Goal: Task Accomplishment & Management: Manage account settings

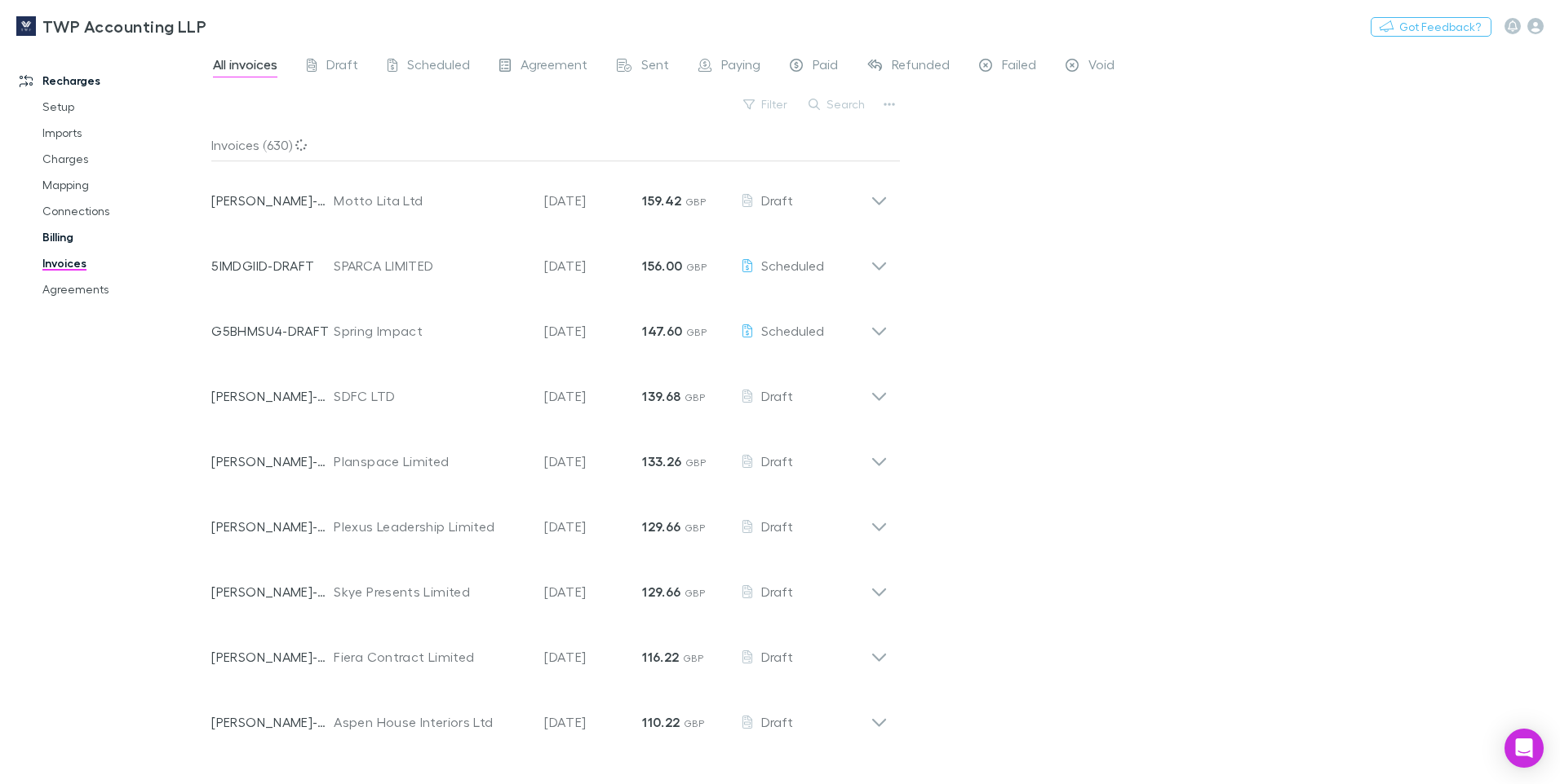
click at [67, 239] on link "Billing" at bounding box center [123, 237] width 194 height 26
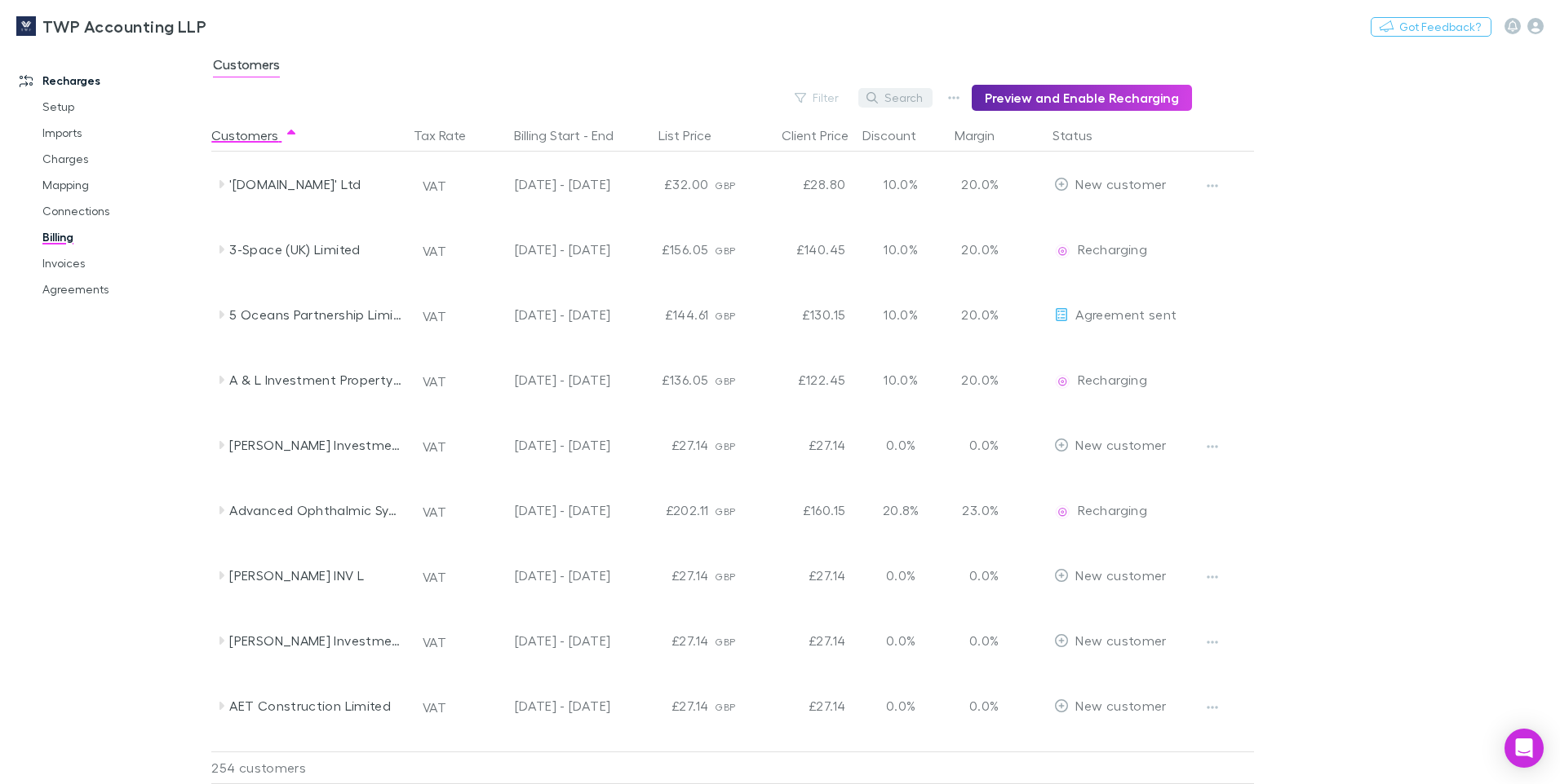
click at [900, 100] on button "Search" at bounding box center [895, 98] width 74 height 20
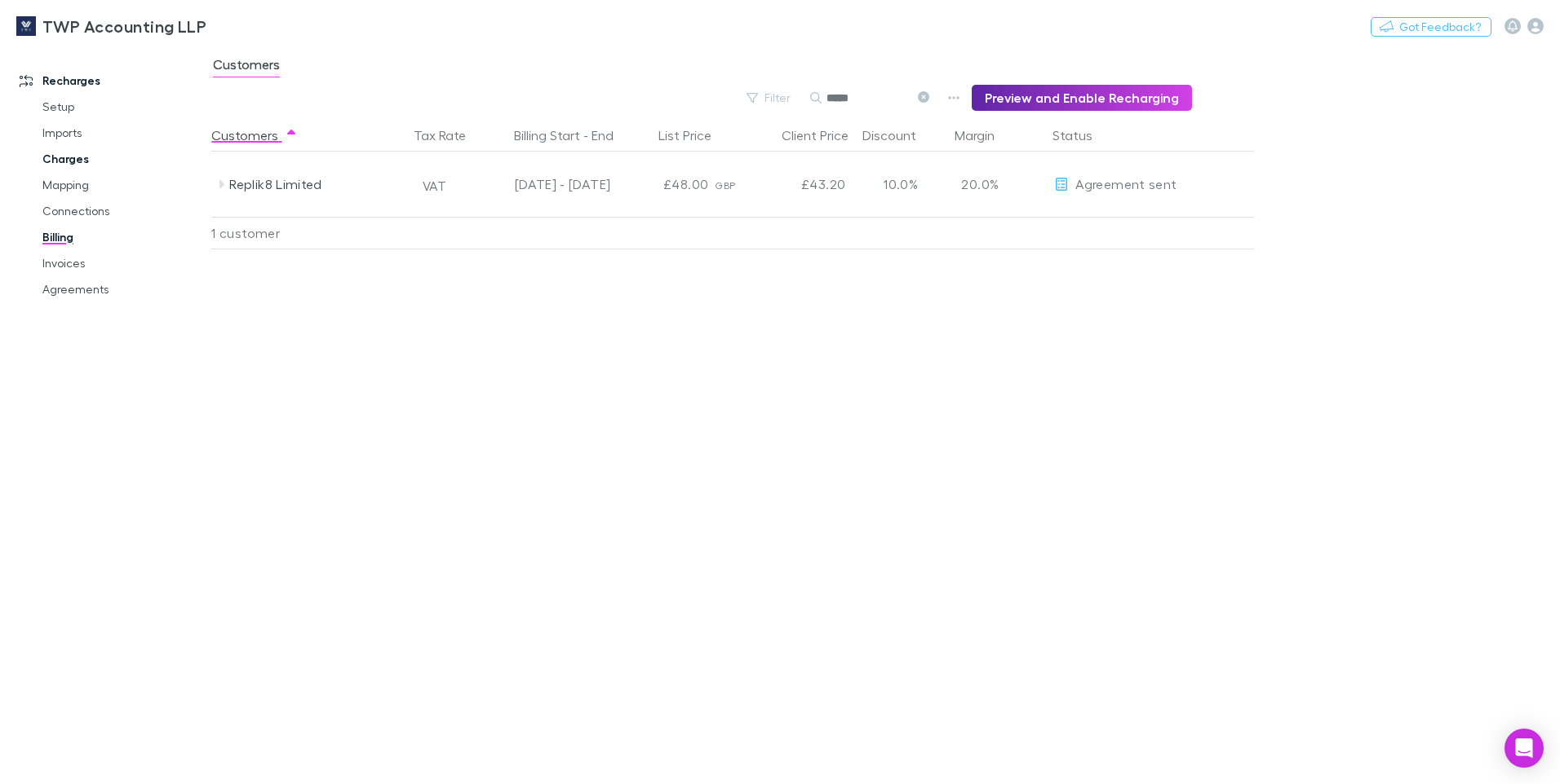
type input "*****"
click at [62, 159] on link "Charges" at bounding box center [123, 158] width 194 height 26
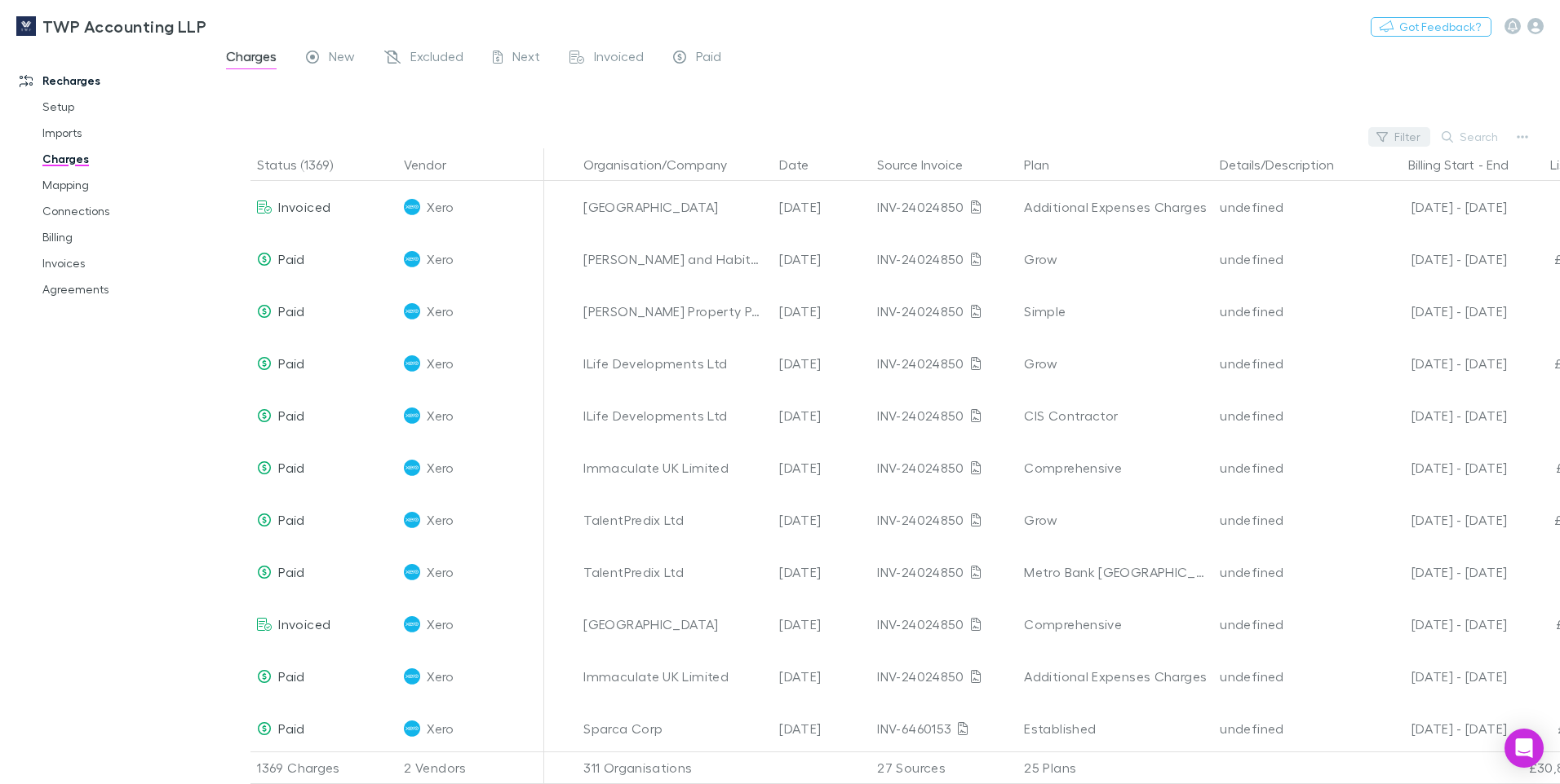
click at [1409, 135] on button "Filter" at bounding box center [1399, 137] width 62 height 20
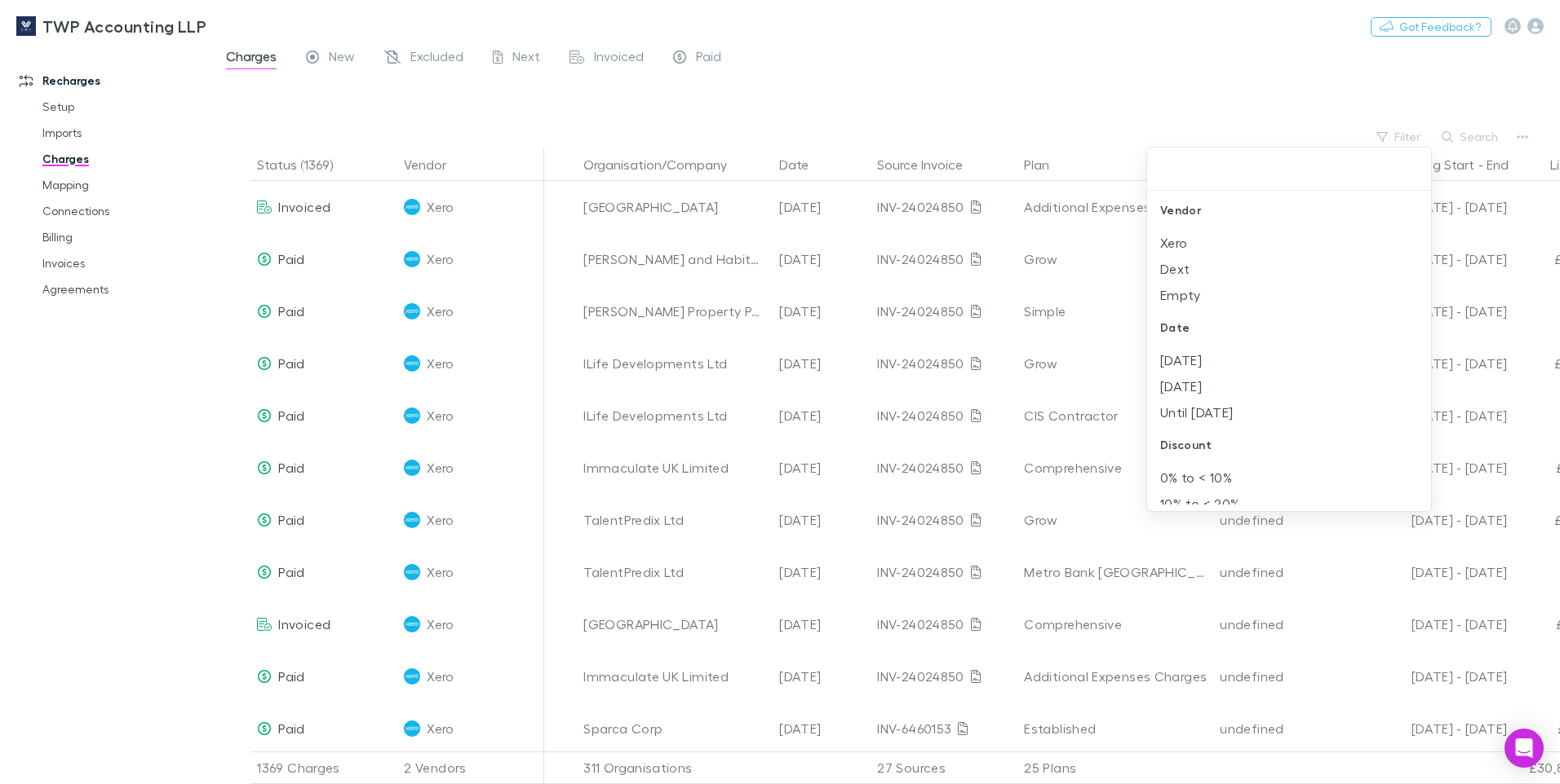
click at [67, 270] on div at bounding box center [780, 392] width 1560 height 784
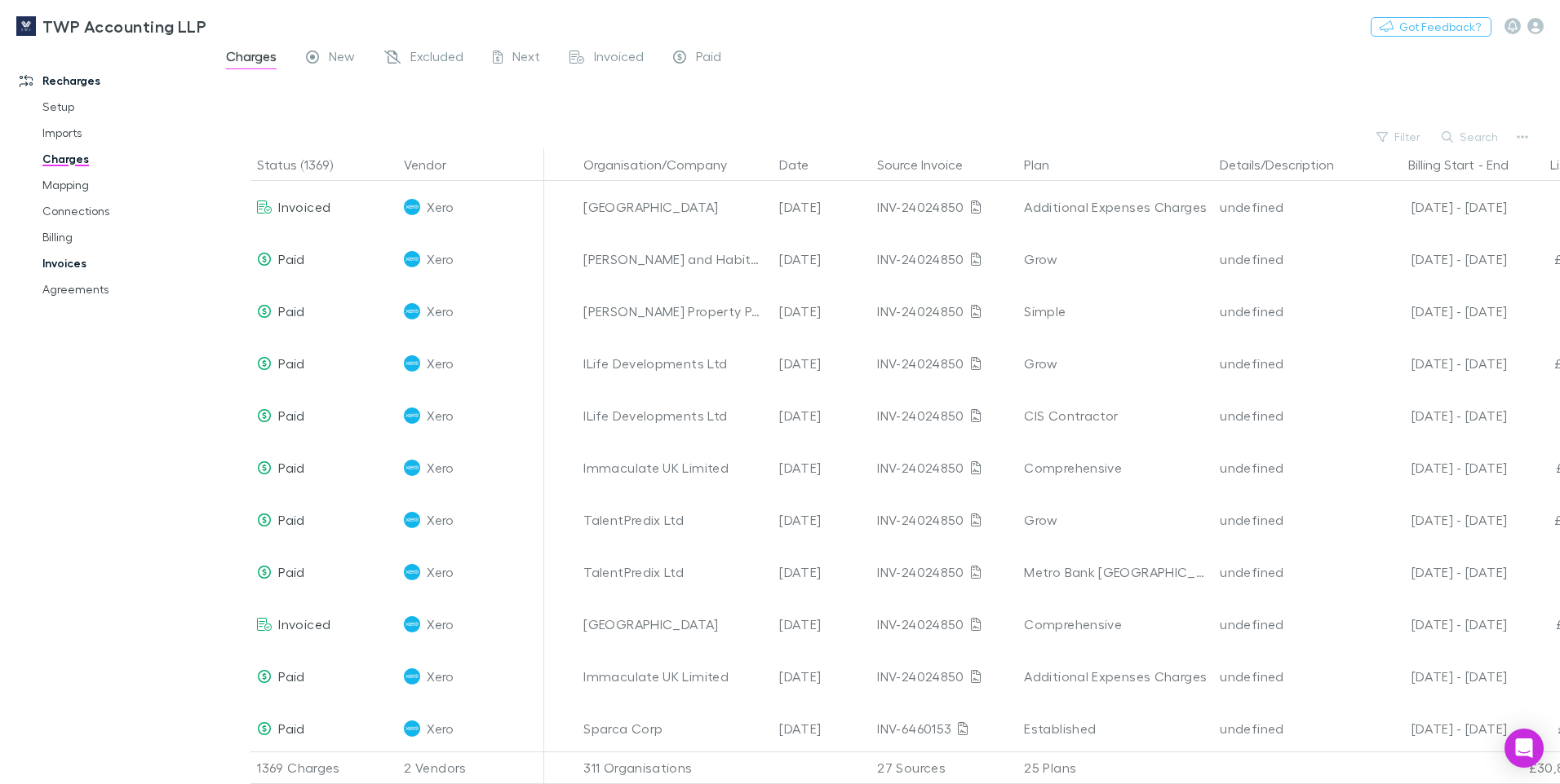
click at [67, 262] on link "Invoices" at bounding box center [123, 263] width 194 height 26
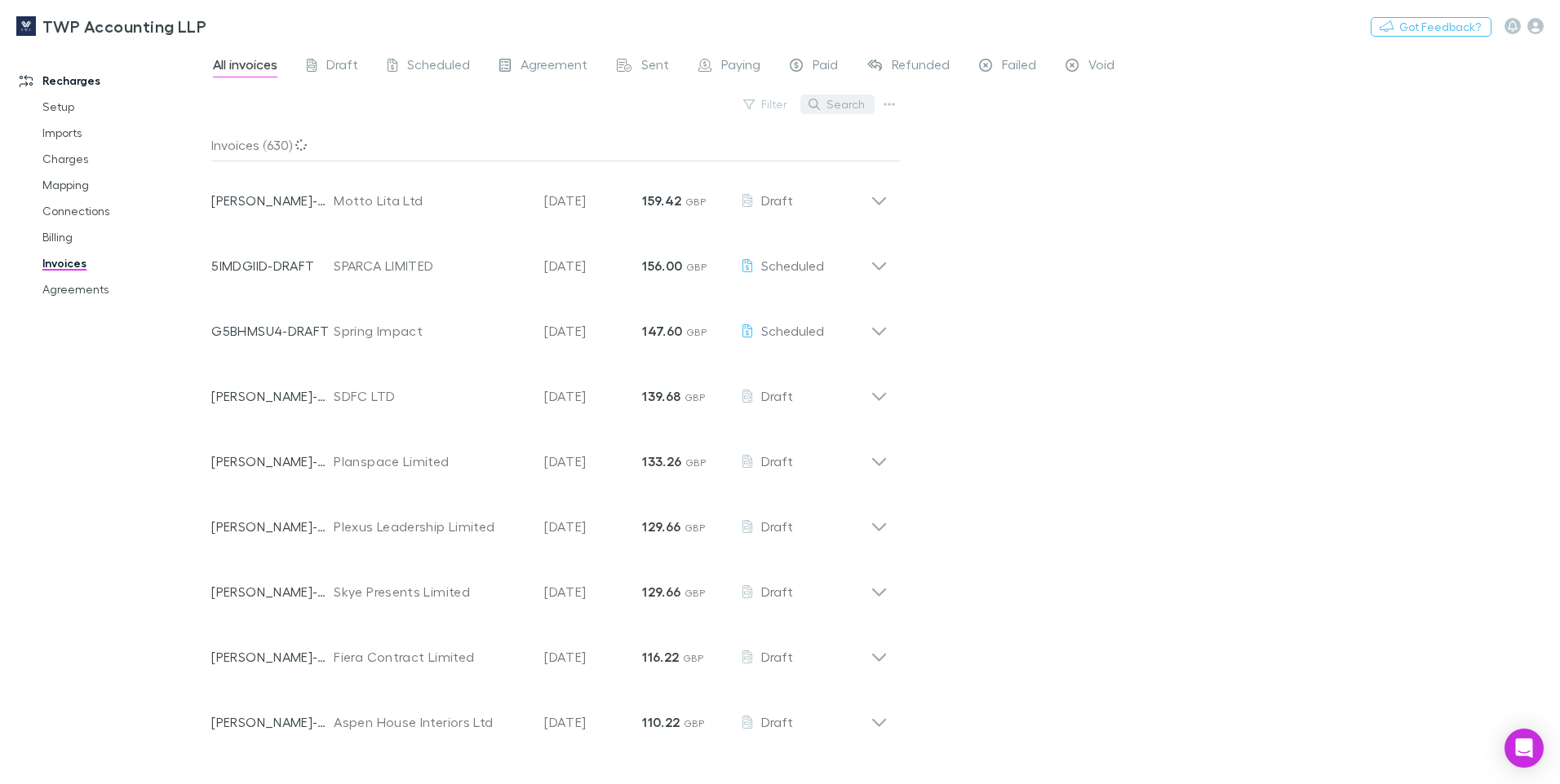
click at [841, 102] on button "Search" at bounding box center [837, 105] width 74 height 20
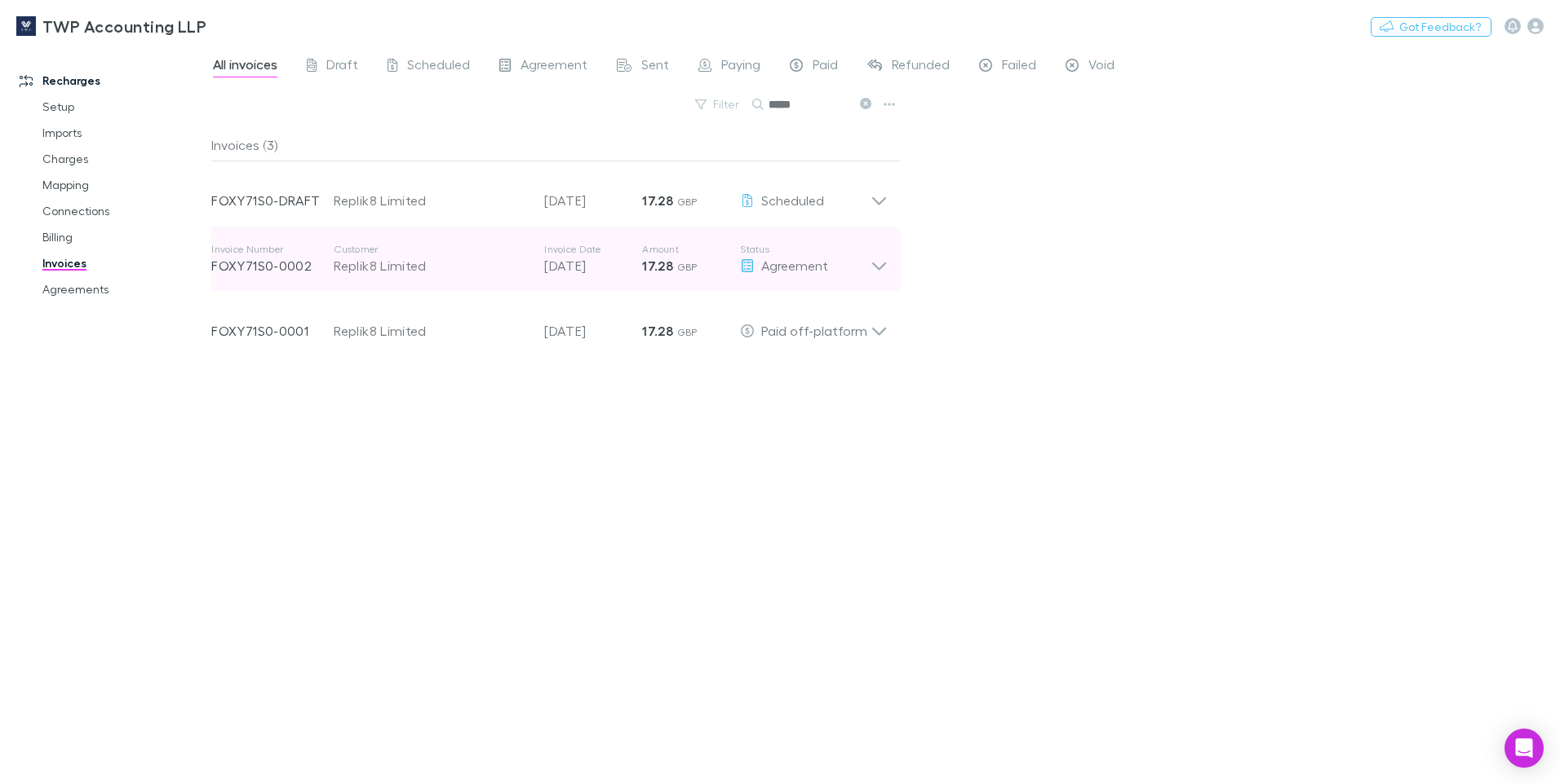
type input "*****"
click at [872, 261] on icon at bounding box center [879, 259] width 18 height 32
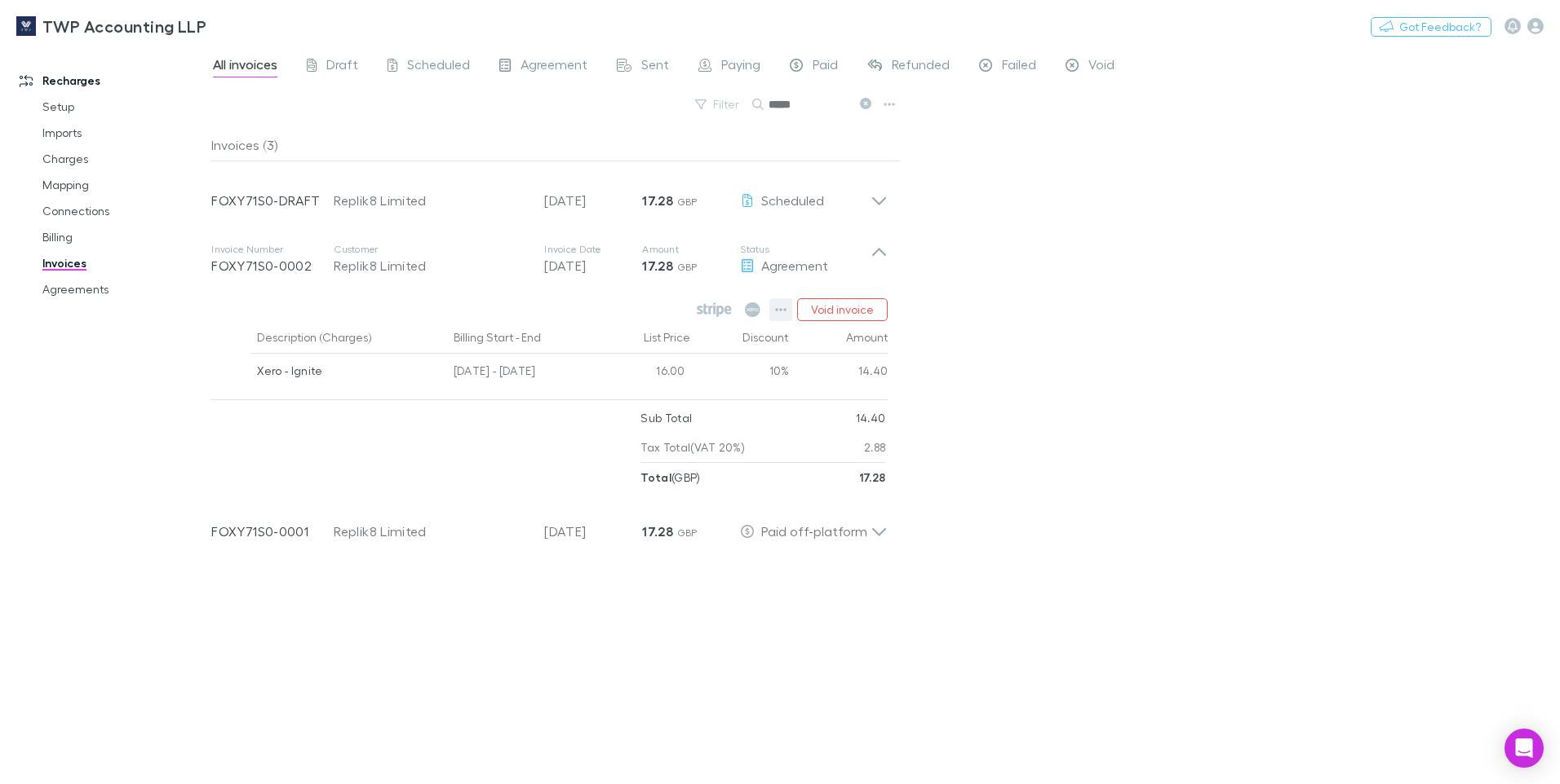
click at [777, 311] on icon "button" at bounding box center [780, 309] width 12 height 13
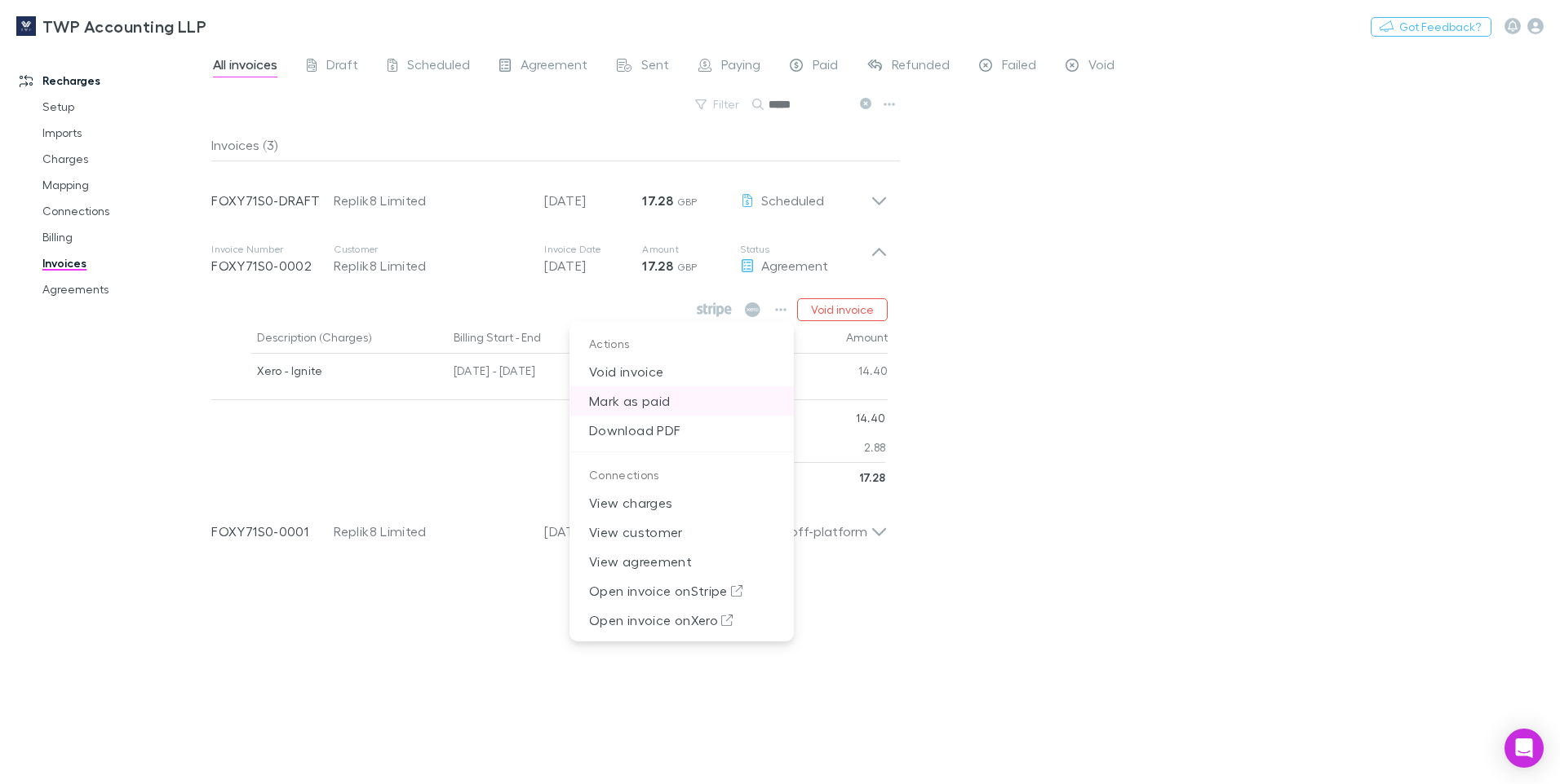
click at [641, 402] on p "Mark as paid" at bounding box center [681, 401] width 224 height 29
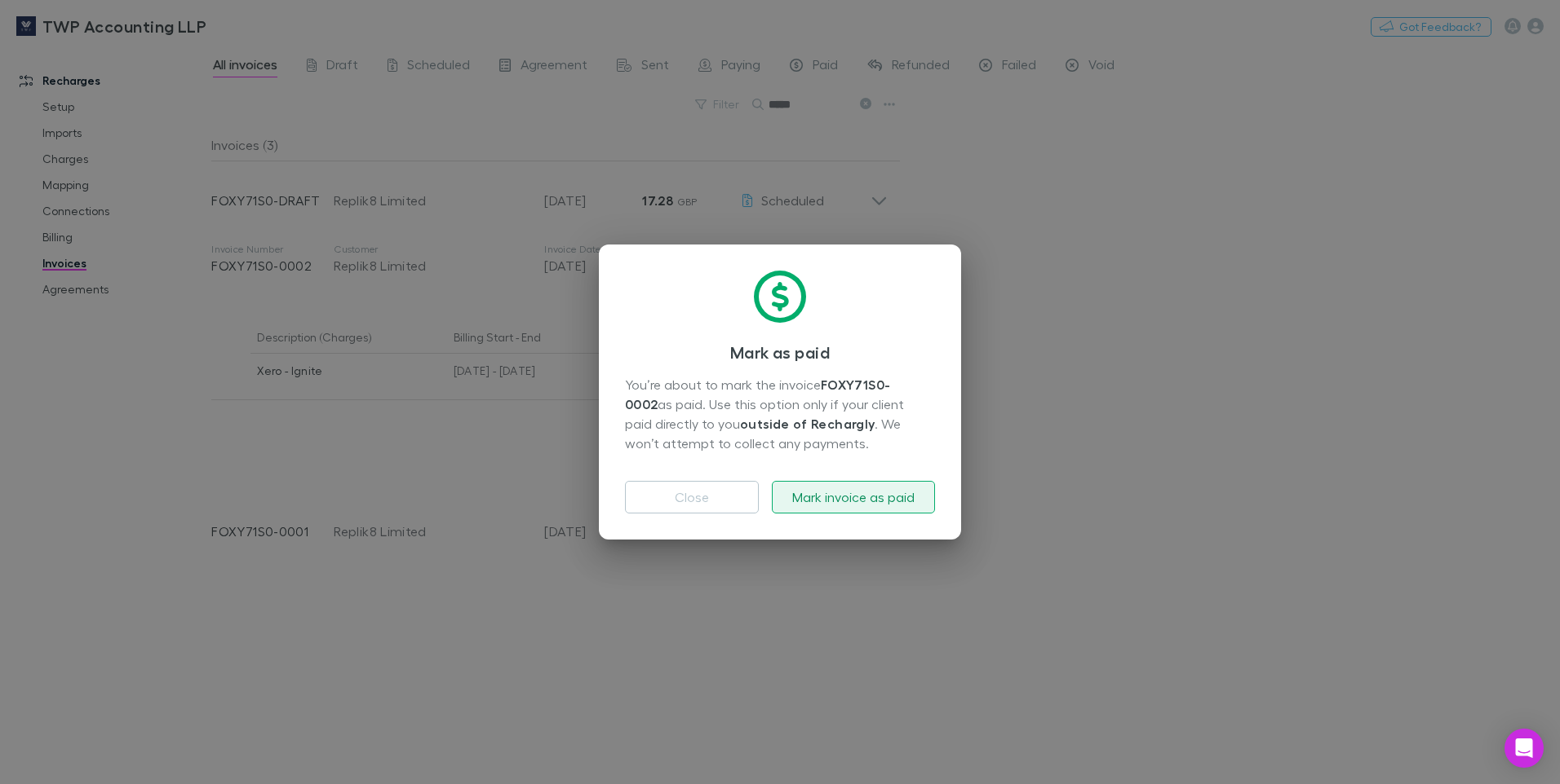
click at [808, 489] on button "Mark invoice as paid" at bounding box center [853, 497] width 163 height 32
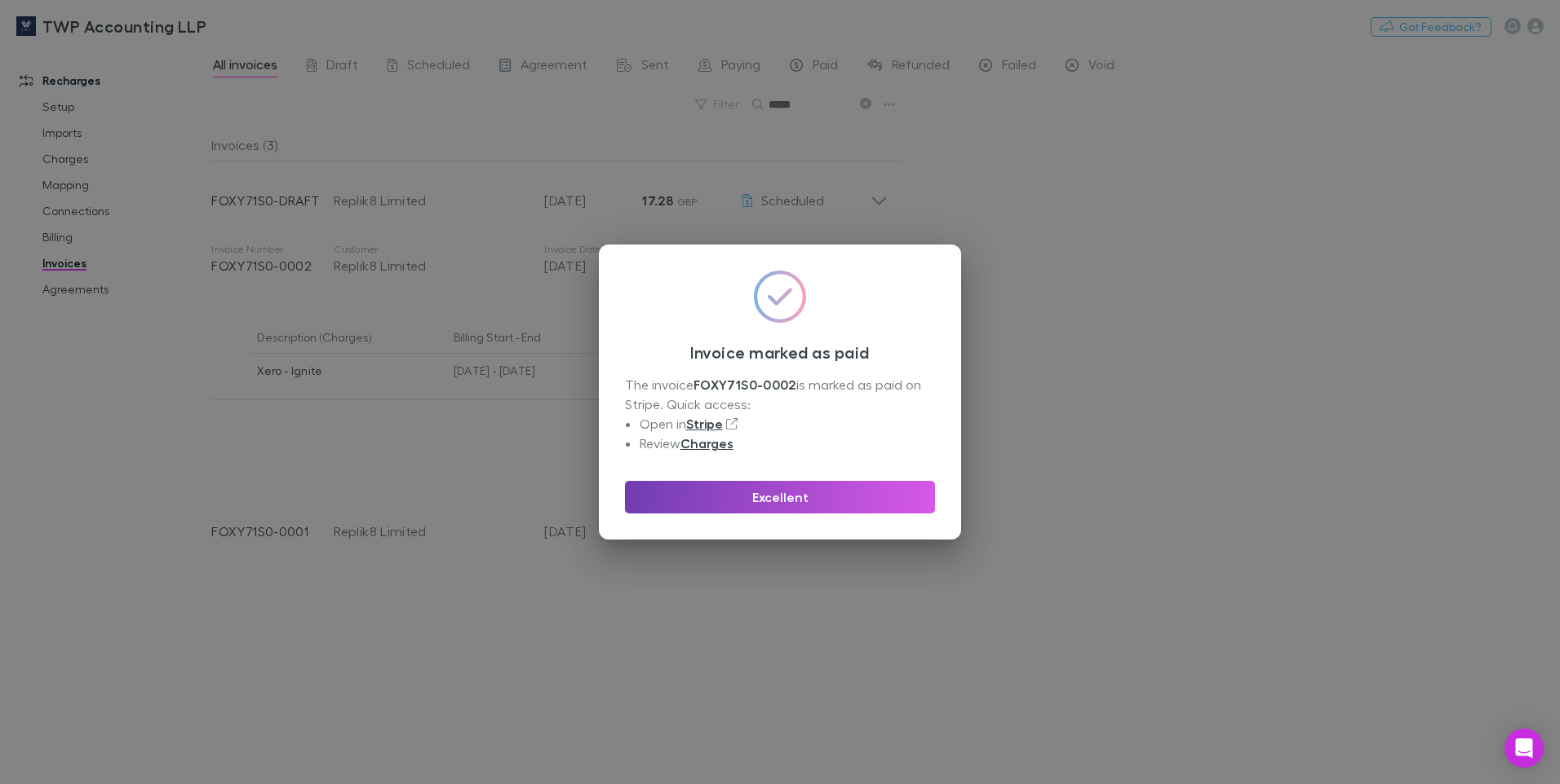
click at [793, 501] on button "Excellent" at bounding box center [780, 497] width 310 height 32
